Goal: Task Accomplishment & Management: Use online tool/utility

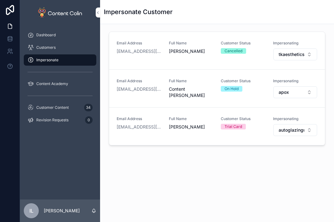
click at [300, 132] on span "autoglazinguk" at bounding box center [292, 130] width 26 height 6
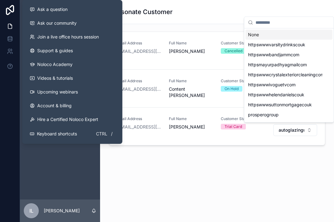
click at [131, 162] on div "Email Address [EMAIL_ADDRESS][DOMAIN_NAME] Full Name [PERSON_NAME] Customer Sta…" at bounding box center [217, 107] width 234 height 166
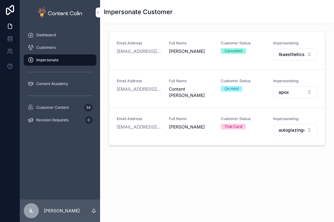
click at [58, 46] on div "Customers" at bounding box center [60, 48] width 65 height 10
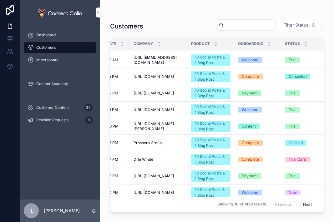
scroll to position [31, 0]
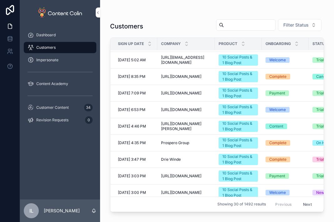
click at [174, 142] on span "Prospero Group" at bounding box center [175, 142] width 28 height 5
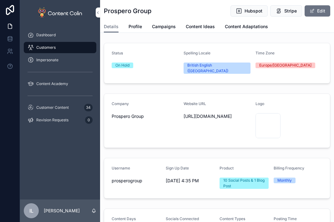
click at [62, 46] on div "Customers" at bounding box center [60, 48] width 65 height 10
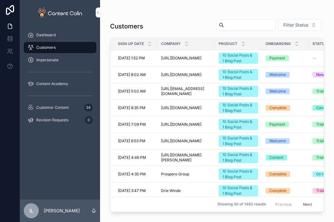
scroll to position [31, 0]
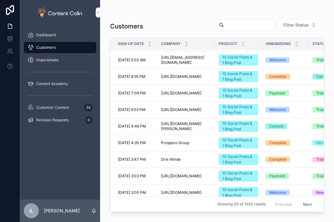
click at [174, 141] on span "Prospero Group" at bounding box center [175, 142] width 28 height 5
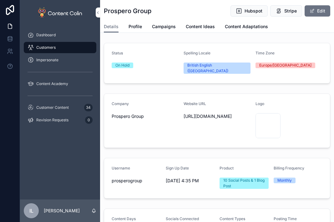
click at [120, 66] on div "On Hold" at bounding box center [122, 66] width 14 height 6
click at [130, 28] on span "Profile" at bounding box center [135, 26] width 13 height 6
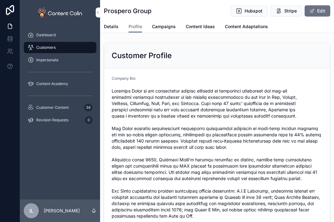
click at [164, 23] on span "Campaigns" at bounding box center [164, 26] width 24 height 6
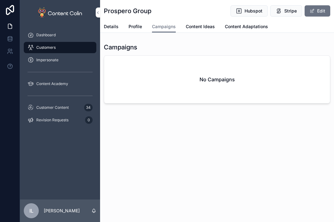
click at [197, 27] on span "Content Ideas" at bounding box center [200, 26] width 29 height 6
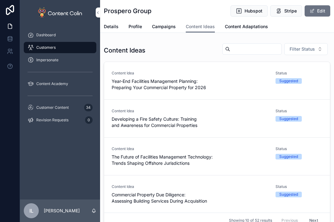
click at [248, 28] on span "Content Adaptations" at bounding box center [246, 26] width 43 height 6
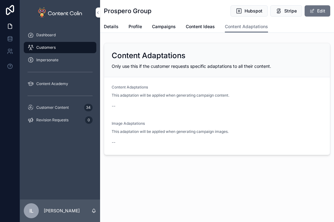
click at [54, 61] on span "Impersonate" at bounding box center [47, 60] width 22 height 5
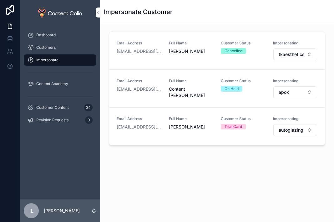
click at [287, 130] on span "autoglazinguk" at bounding box center [292, 130] width 26 height 6
type input "****"
click at [281, 151] on div "prosperogroup" at bounding box center [288, 155] width 87 height 10
click at [231, 126] on div "On Hold" at bounding box center [231, 127] width 14 height 6
click at [71, 82] on div "Content Academy" at bounding box center [60, 84] width 65 height 10
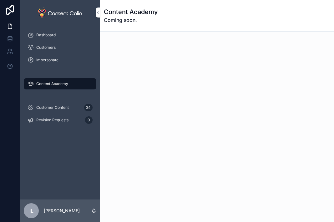
click at [59, 107] on span "Customer Content" at bounding box center [52, 107] width 33 height 5
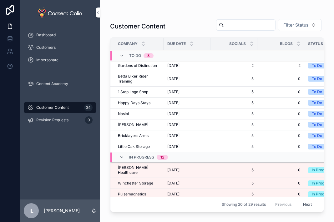
click at [300, 21] on button "Filter Status" at bounding box center [299, 25] width 43 height 12
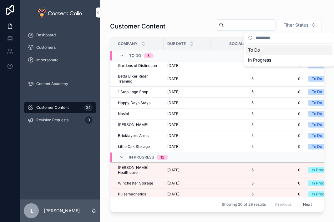
click at [177, 8] on div "Customer Content Filter Status Company Due Date Socials Blogs Status Type Assig…" at bounding box center [217, 107] width 234 height 214
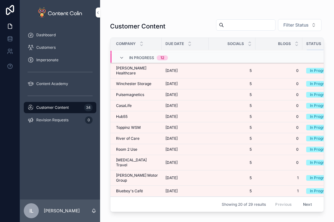
scroll to position [99, 0]
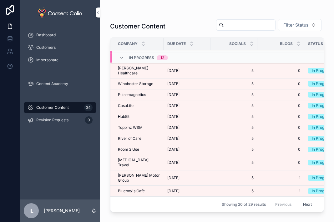
click at [44, 50] on div "Customers" at bounding box center [60, 48] width 65 height 10
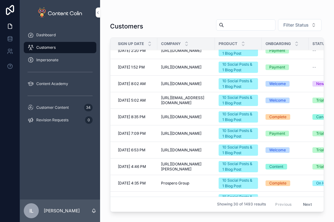
scroll to position [31, 0]
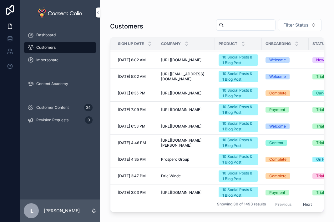
click at [175, 159] on span "Prospero Group" at bounding box center [175, 159] width 28 height 5
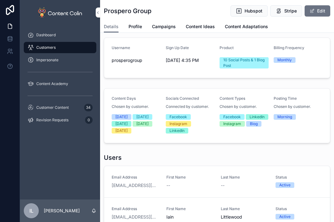
scroll to position [125, 0]
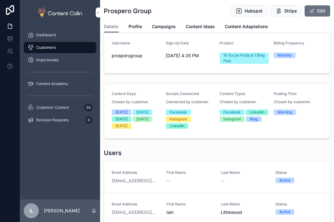
click at [64, 43] on div "Customers" at bounding box center [60, 48] width 65 height 10
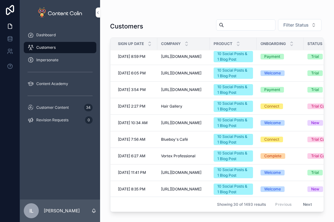
scroll to position [353, 0]
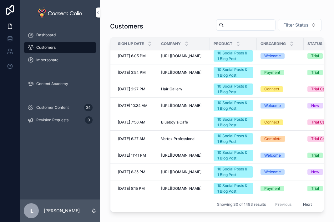
click at [304, 200] on button "Next" at bounding box center [308, 204] width 18 height 10
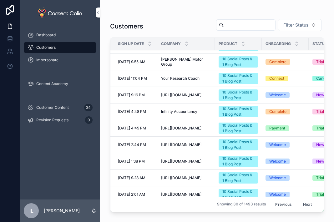
scroll to position [94, 0]
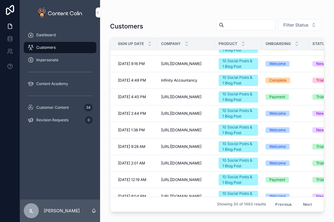
click at [183, 130] on span "[URL][DOMAIN_NAME]" at bounding box center [181, 130] width 40 height 5
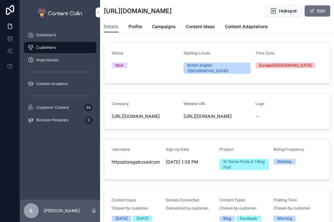
drag, startPoint x: 165, startPoint y: 109, endPoint x: 126, endPoint y: 113, distance: 39.2
click at [126, 113] on span "[URL][DOMAIN_NAME]" at bounding box center [145, 116] width 67 height 6
click at [73, 37] on div "Dashboard" at bounding box center [60, 35] width 65 height 10
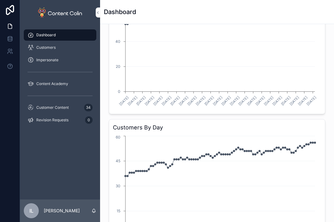
scroll to position [219, 0]
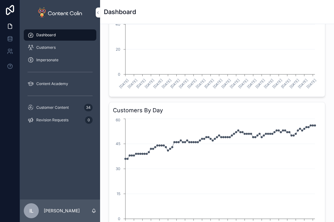
click at [69, 60] on div "Impersonate" at bounding box center [60, 60] width 65 height 10
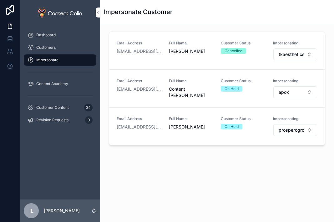
click at [300, 130] on span "prosperogroup" at bounding box center [292, 130] width 26 height 6
type input "****"
click at [281, 152] on span "httpsshimatilecom" at bounding box center [266, 155] width 37 height 6
click at [55, 48] on div "Customers" at bounding box center [60, 48] width 65 height 10
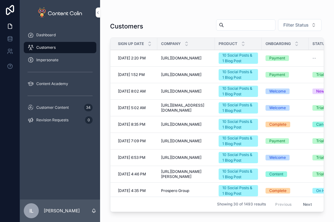
click at [43, 61] on span "Impersonate" at bounding box center [47, 60] width 22 height 5
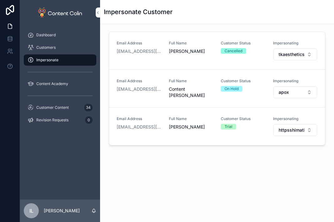
click at [300, 124] on button "httpsshimatilecom" at bounding box center [295, 130] width 44 height 12
click at [54, 47] on span "Customers" at bounding box center [45, 47] width 19 height 5
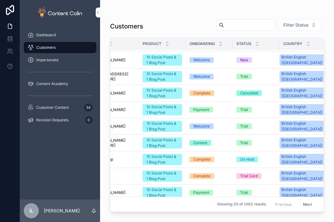
scroll to position [31, 83]
